Goal: Use online tool/utility: Utilize a website feature to perform a specific function

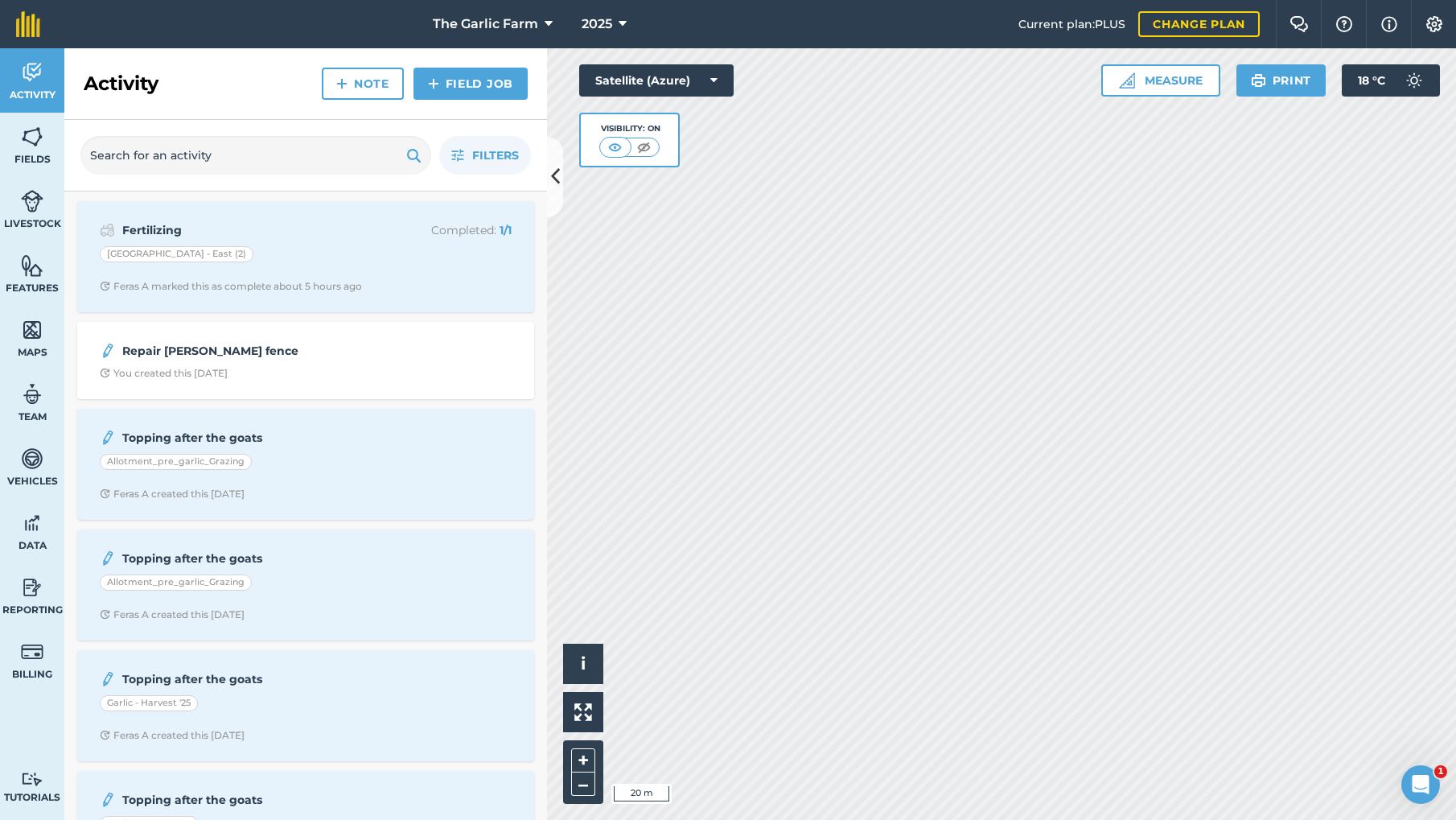
click at [1179, 84] on button "Measure" at bounding box center [1161, 80] width 119 height 32
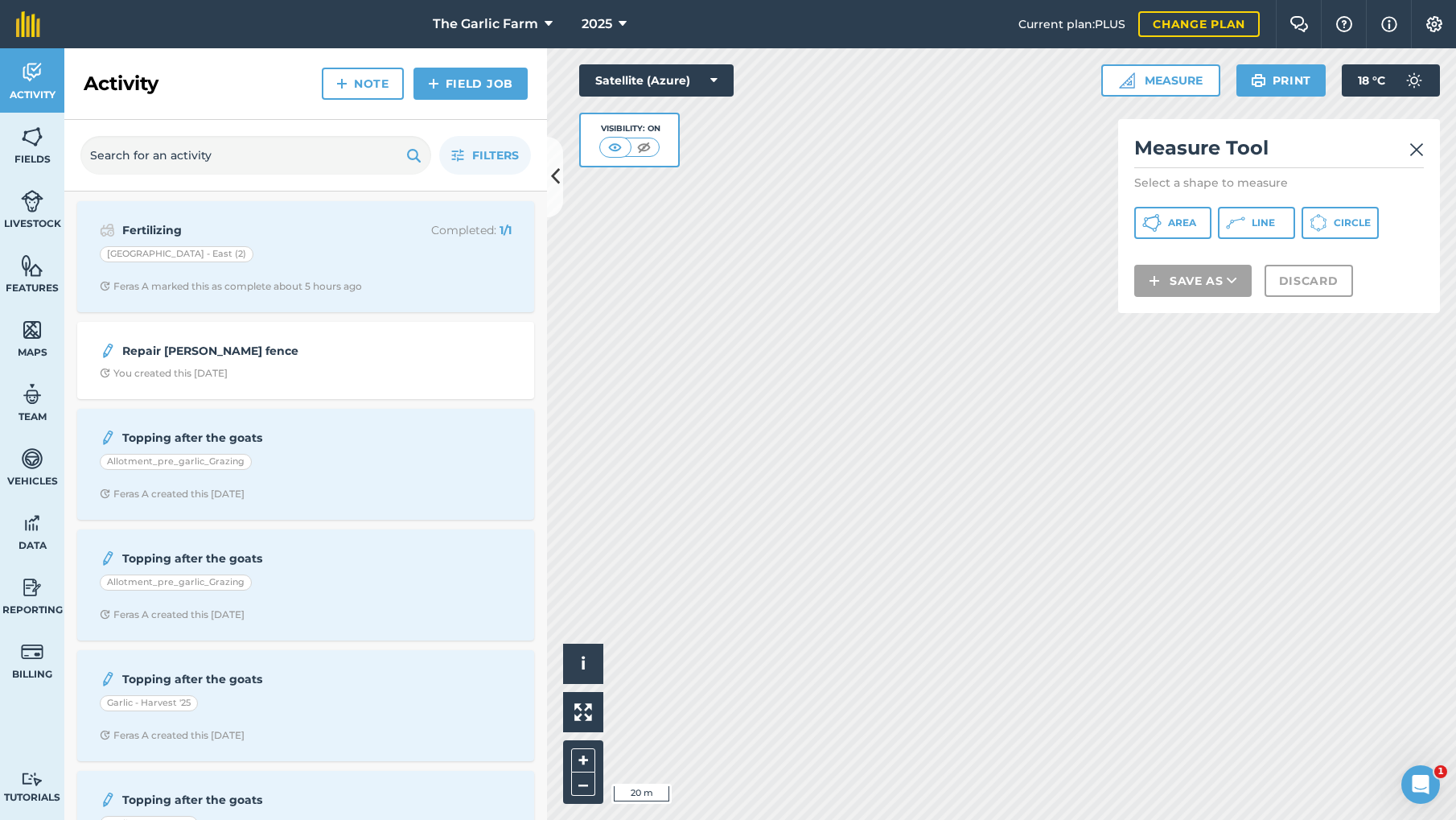
click at [1241, 225] on button "Line" at bounding box center [1257, 222] width 77 height 32
click at [1416, 150] on img at bounding box center [1417, 149] width 15 height 19
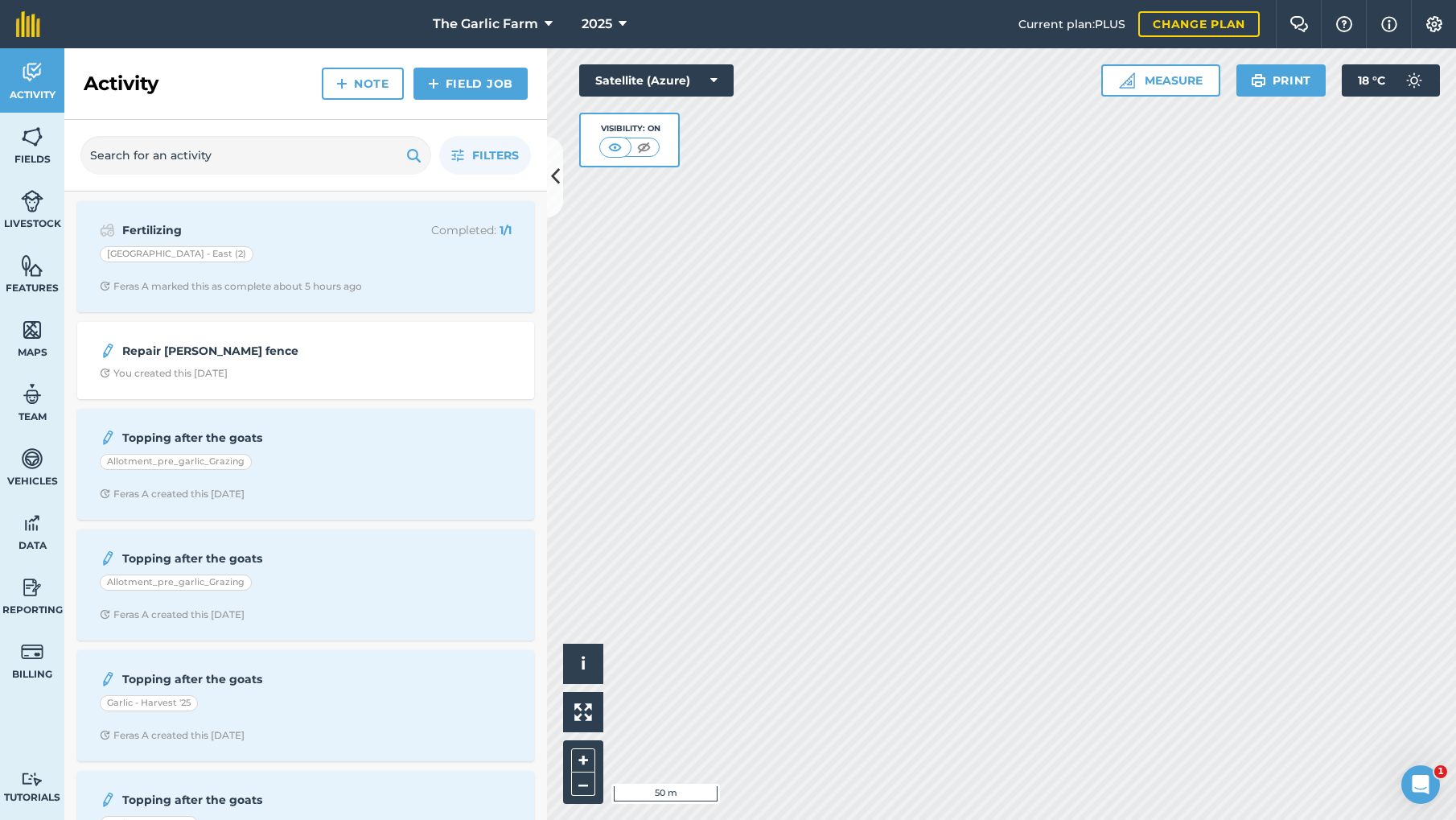
drag, startPoint x: 1161, startPoint y: 85, endPoint x: 1159, endPoint y: 93, distance: 8.2
click at [1161, 86] on button "Measure" at bounding box center [1161, 80] width 119 height 32
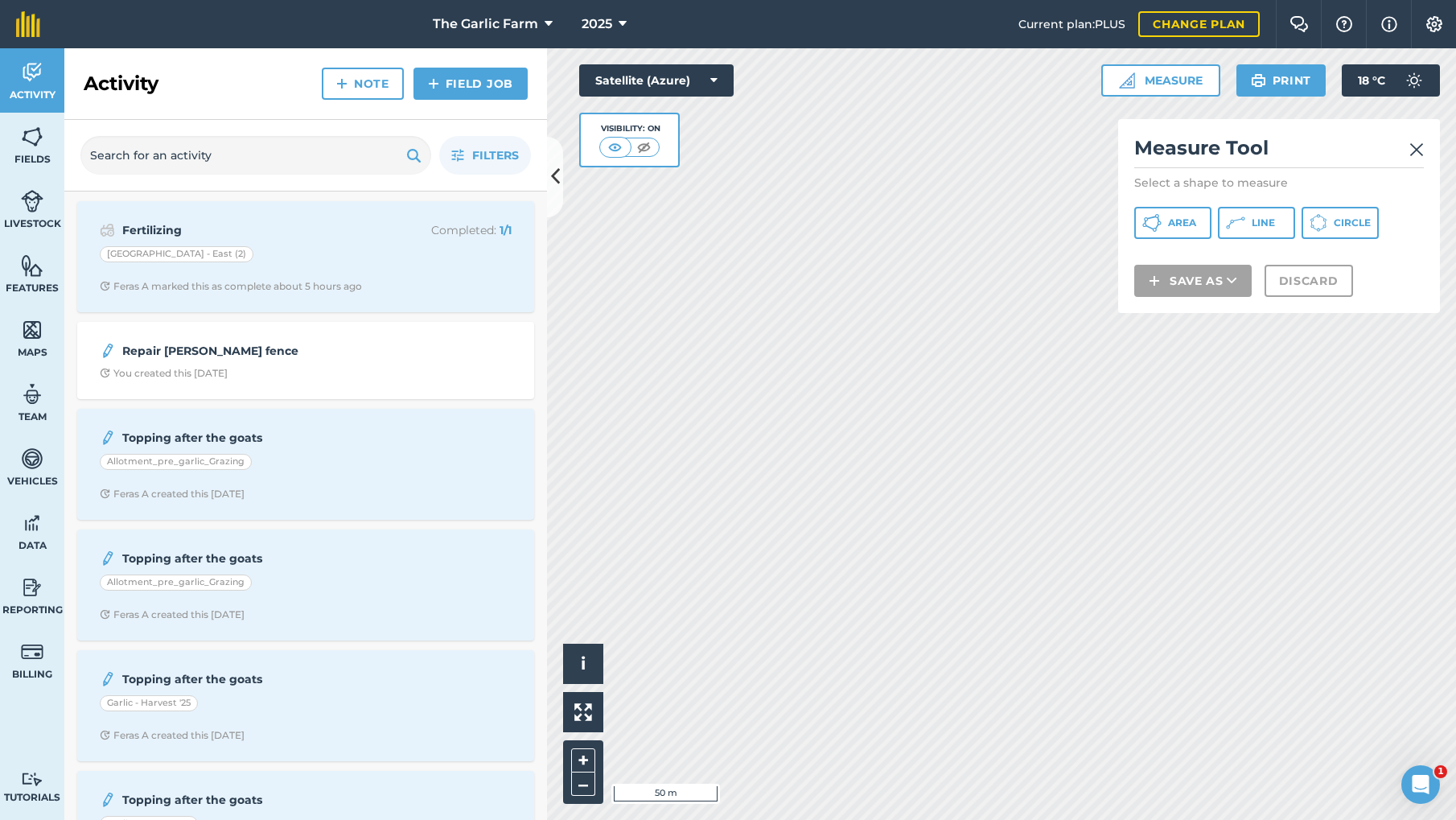
click at [1266, 223] on span "Line" at bounding box center [1264, 223] width 24 height 13
click at [1416, 150] on img at bounding box center [1417, 149] width 15 height 19
